Goal: Information Seeking & Learning: Find specific page/section

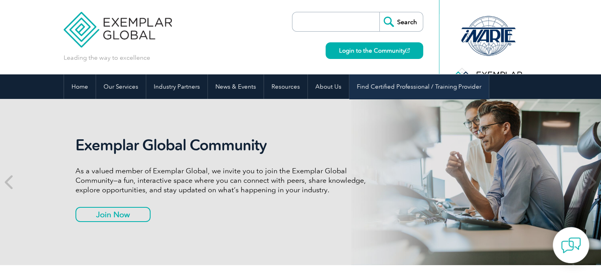
click at [440, 94] on link "Find Certified Professional / Training Provider" at bounding box center [418, 86] width 139 height 24
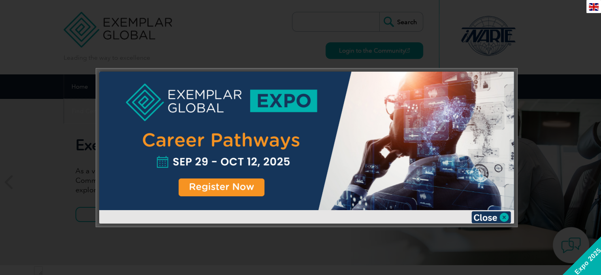
scroll to position [15, 0]
click at [23, 41] on div at bounding box center [300, 137] width 601 height 275
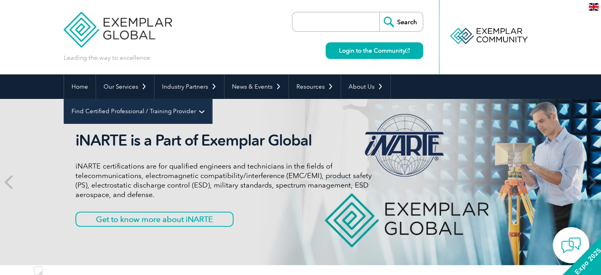
click at [212, 99] on link "Find Certified Professional / Training Provider" at bounding box center [138, 111] width 148 height 24
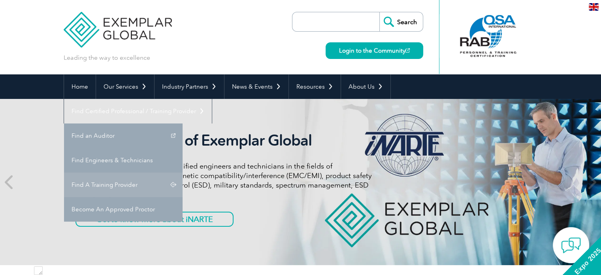
click at [183, 172] on link "Find A Training Provider" at bounding box center [123, 184] width 119 height 24
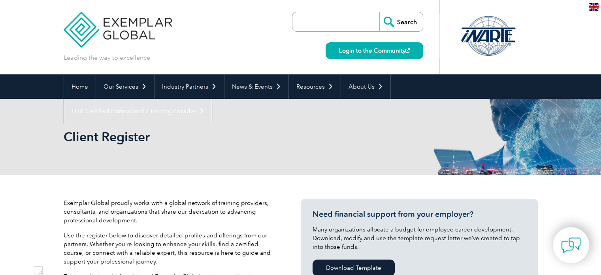
scroll to position [15, 0]
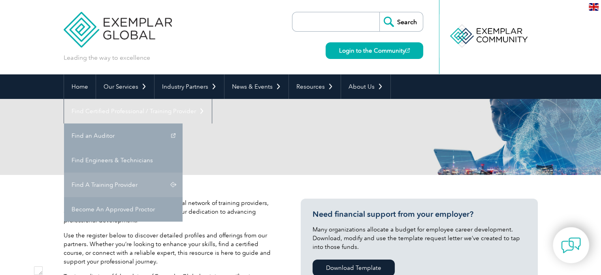
click at [183, 172] on link "Find A Training Provider" at bounding box center [123, 184] width 119 height 24
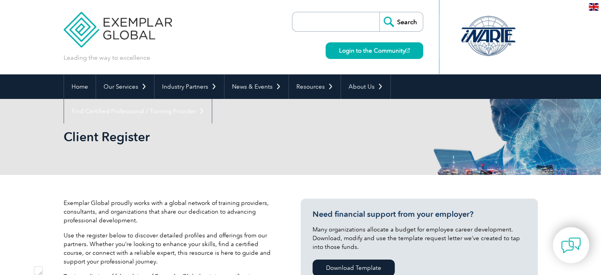
scroll to position [15, 0]
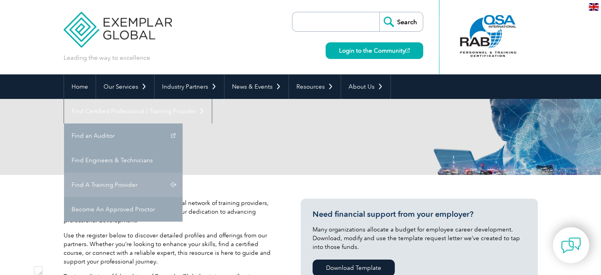
click at [183, 172] on link "Find A Training Provider" at bounding box center [123, 184] width 119 height 24
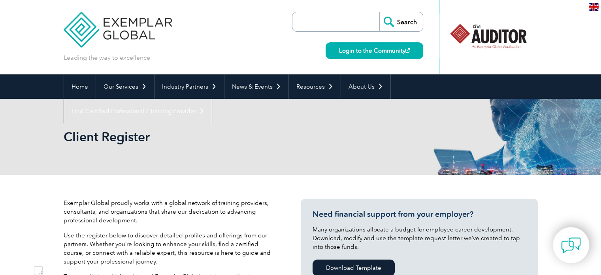
scroll to position [28, 0]
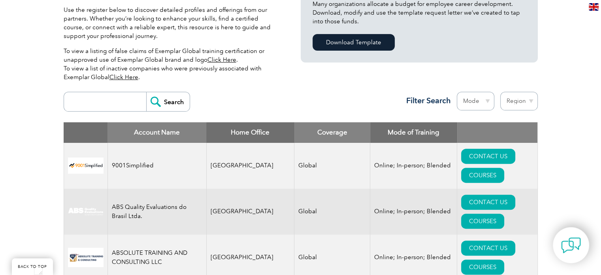
scroll to position [277, 0]
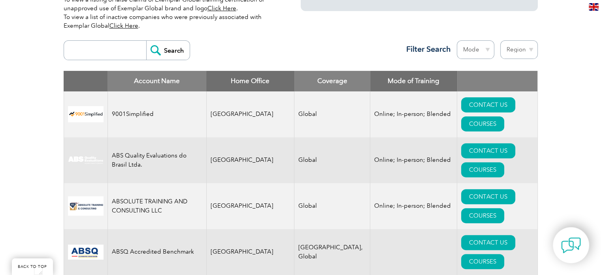
click at [107, 52] on input "search" at bounding box center [107, 50] width 78 height 19
type input "Sigmacert"
click at [172, 49] on input "Search" at bounding box center [167, 50] width 43 height 19
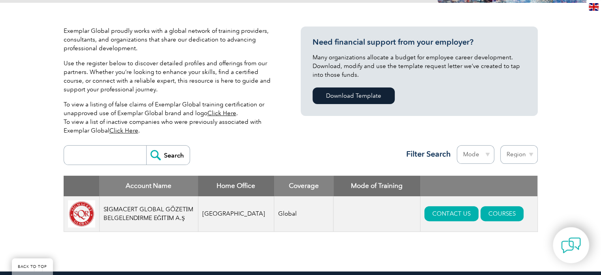
scroll to position [158, 0]
